Goal: Communication & Community: Answer question/provide support

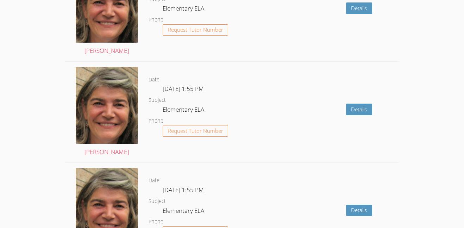
scroll to position [864, 0]
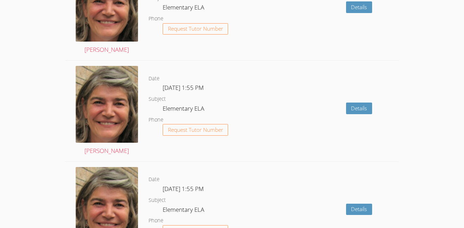
click at [285, 150] on div "Details" at bounding box center [332, 111] width 134 height 101
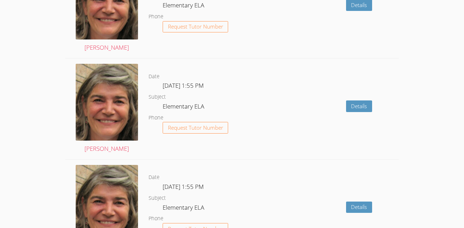
scroll to position [867, 0]
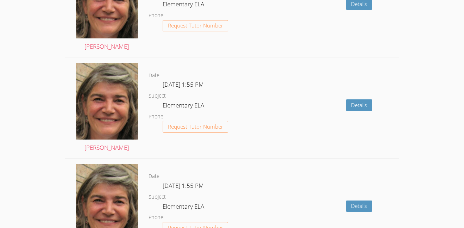
click at [240, 107] on dl "Date Tue Nov 4, 1:55 PM Subject Elementary ELA Phone Request Tutor Number" at bounding box center [206, 107] width 117 height 73
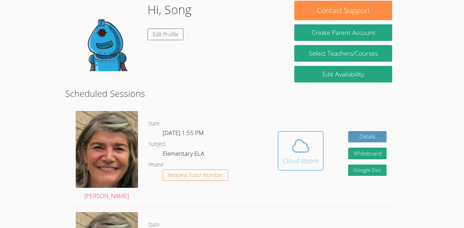
scroll to position [113, 0]
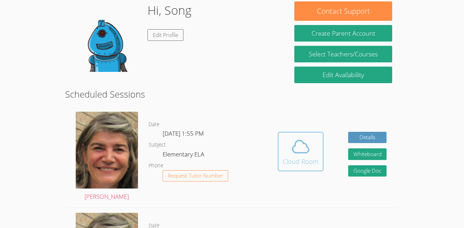
click at [303, 146] on icon at bounding box center [301, 146] width 20 height 20
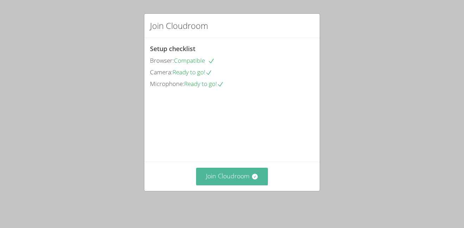
click at [240, 185] on button "Join Cloudroom" at bounding box center [232, 175] width 72 height 17
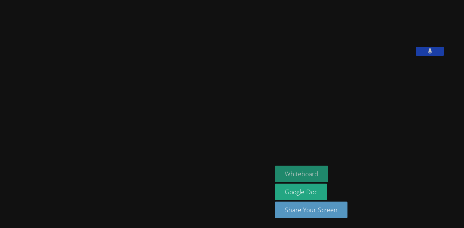
click at [316, 172] on button "Whiteboard" at bounding box center [301, 173] width 53 height 17
click at [241, 8] on div "[PERSON_NAME]" at bounding box center [136, 114] width 266 height 222
click at [313, 167] on button "Whiteboard" at bounding box center [301, 173] width 53 height 17
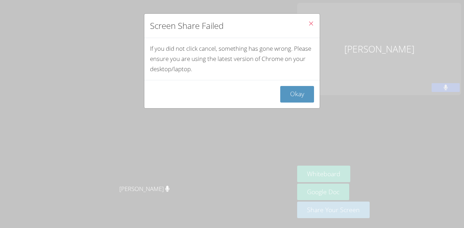
click at [310, 23] on icon "Close" at bounding box center [311, 23] width 6 height 6
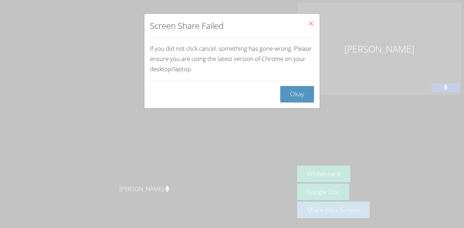
click at [310, 23] on icon "Close" at bounding box center [311, 23] width 6 height 6
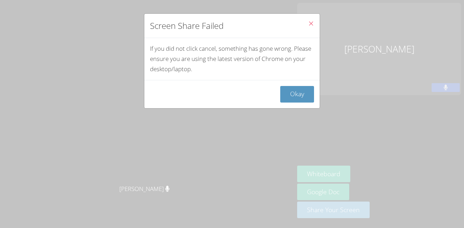
click at [310, 20] on icon "Close" at bounding box center [311, 23] width 6 height 6
click at [312, 22] on icon "Close" at bounding box center [311, 23] width 6 height 6
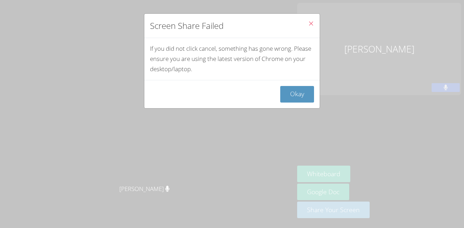
click at [312, 22] on icon "Close" at bounding box center [311, 23] width 6 height 6
click at [309, 22] on icon "Close" at bounding box center [311, 23] width 6 height 6
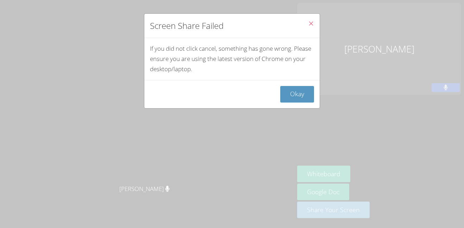
click at [309, 22] on icon "Close" at bounding box center [311, 23] width 6 height 6
click at [309, 23] on icon "Close" at bounding box center [311, 23] width 6 height 6
click at [310, 22] on icon "Close" at bounding box center [311, 23] width 6 height 6
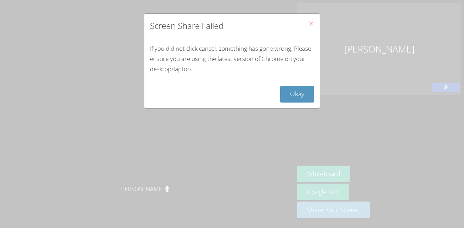
click at [310, 22] on icon "Close" at bounding box center [311, 23] width 6 height 6
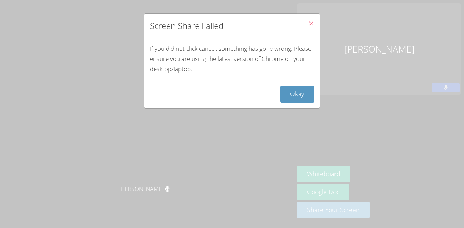
click at [310, 22] on icon "Close" at bounding box center [311, 23] width 6 height 6
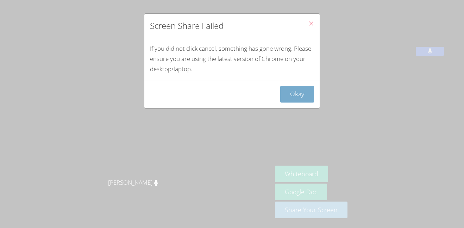
click at [286, 90] on button "Okay" at bounding box center [297, 94] width 34 height 17
click at [300, 90] on button "Okay" at bounding box center [297, 94] width 34 height 17
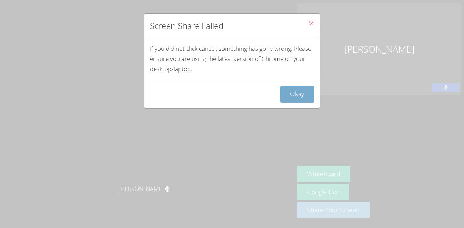
click at [298, 95] on button "Okay" at bounding box center [297, 94] width 34 height 17
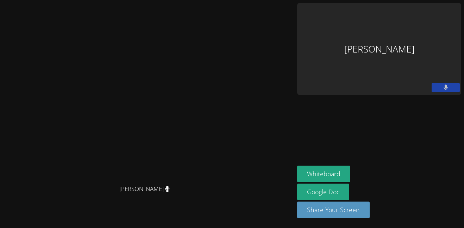
click at [440, 83] on button at bounding box center [445, 87] width 28 height 9
click at [439, 88] on button at bounding box center [445, 87] width 28 height 9
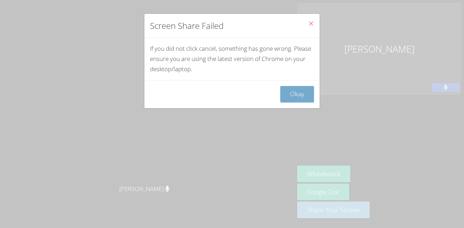
click at [292, 100] on button "Okay" at bounding box center [297, 94] width 34 height 17
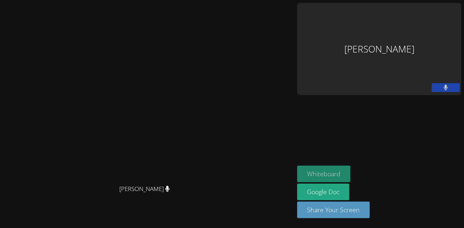
click at [322, 171] on button "Whiteboard" at bounding box center [323, 173] width 53 height 17
